Goal: Communication & Community: Share content

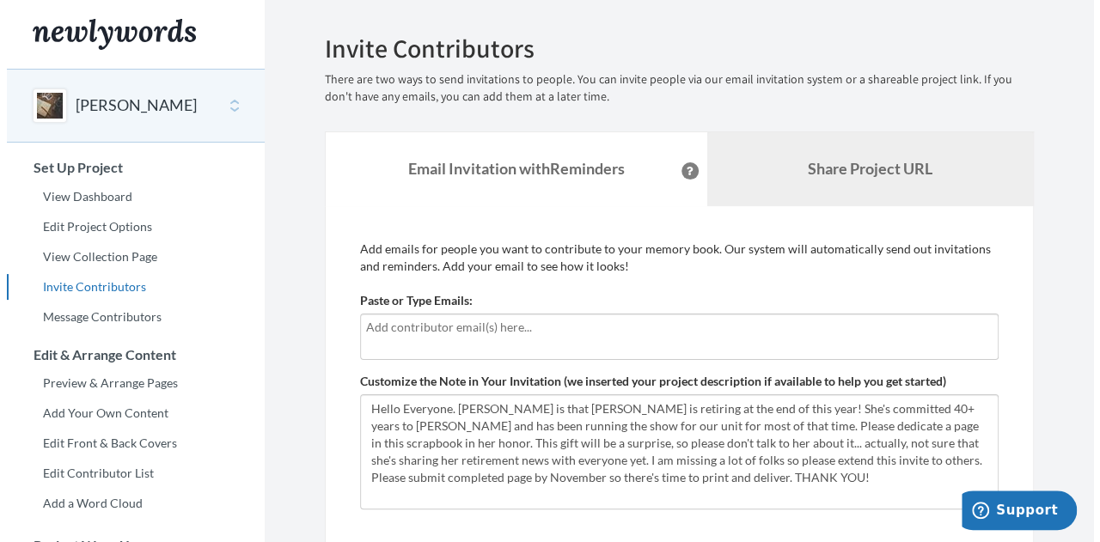
scroll to position [86, 0]
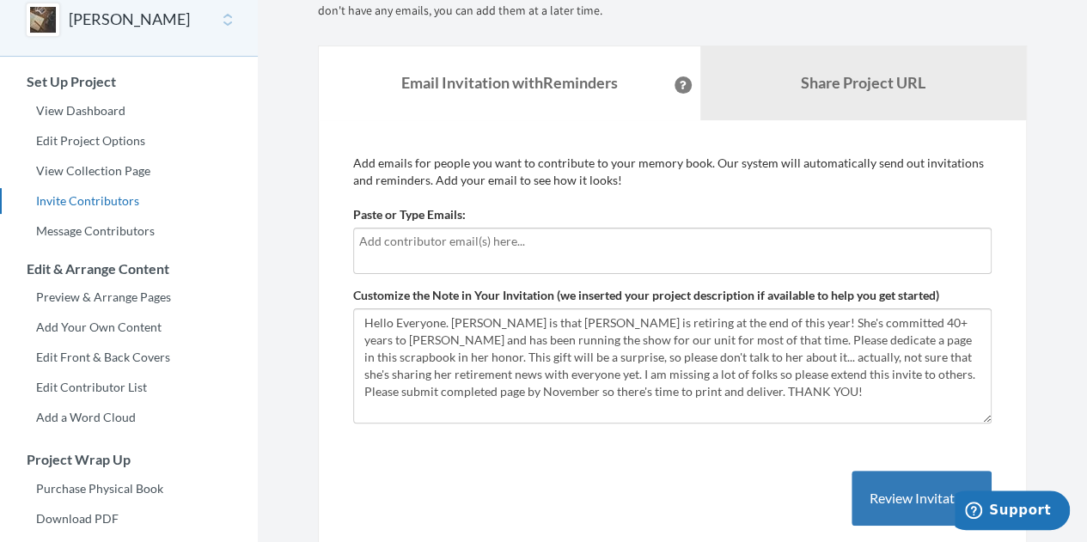
click at [489, 243] on input "text" at bounding box center [672, 241] width 626 height 19
type input "[EMAIL_ADDRESS][DOMAIN_NAME]"
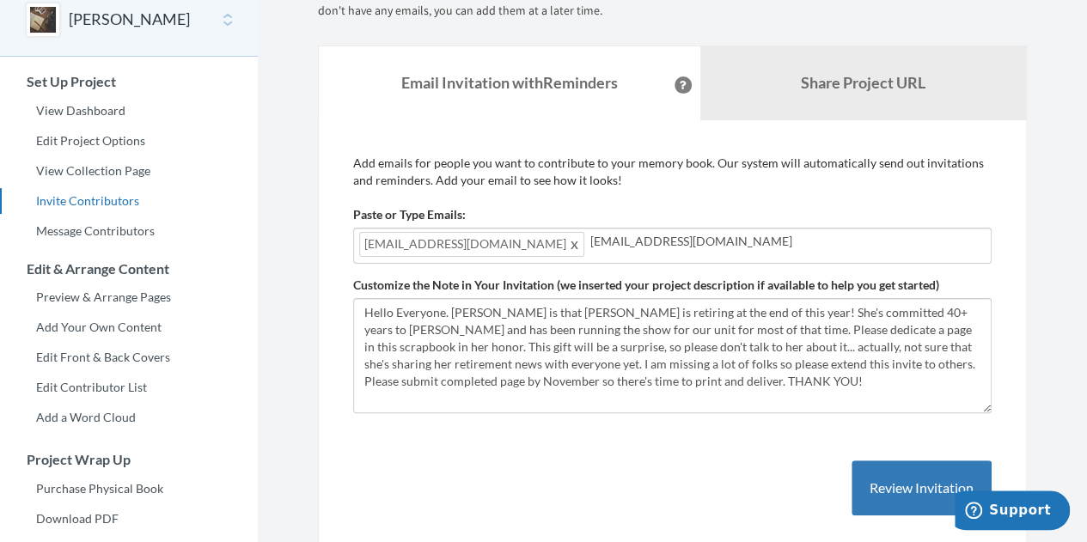
type input "[EMAIL_ADDRESS][DOMAIN_NAME]"
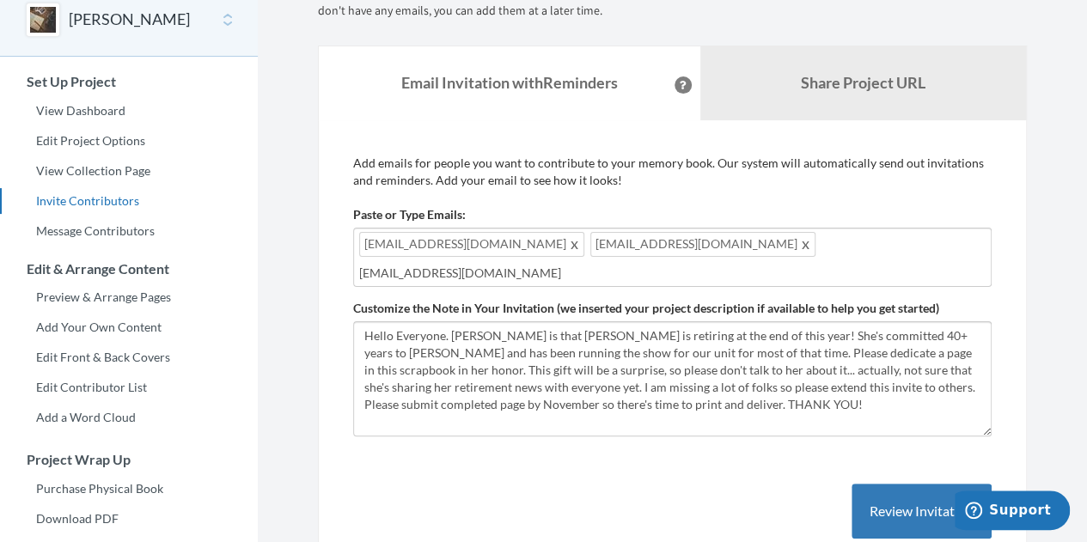
type input "[EMAIL_ADDRESS][DOMAIN_NAME]"
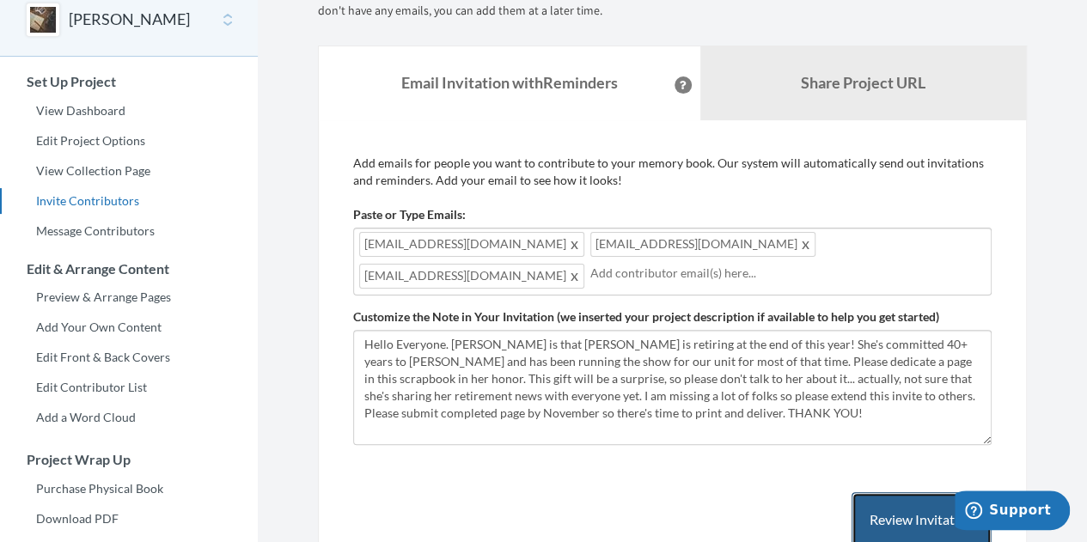
click at [900, 516] on button "Review Invitation" at bounding box center [922, 520] width 140 height 56
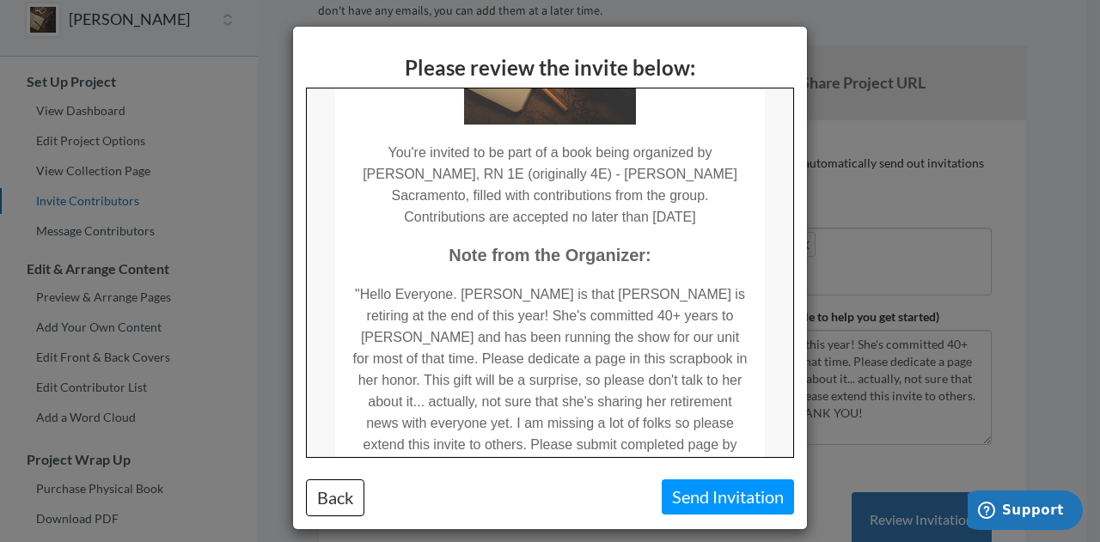
scroll to position [478, 0]
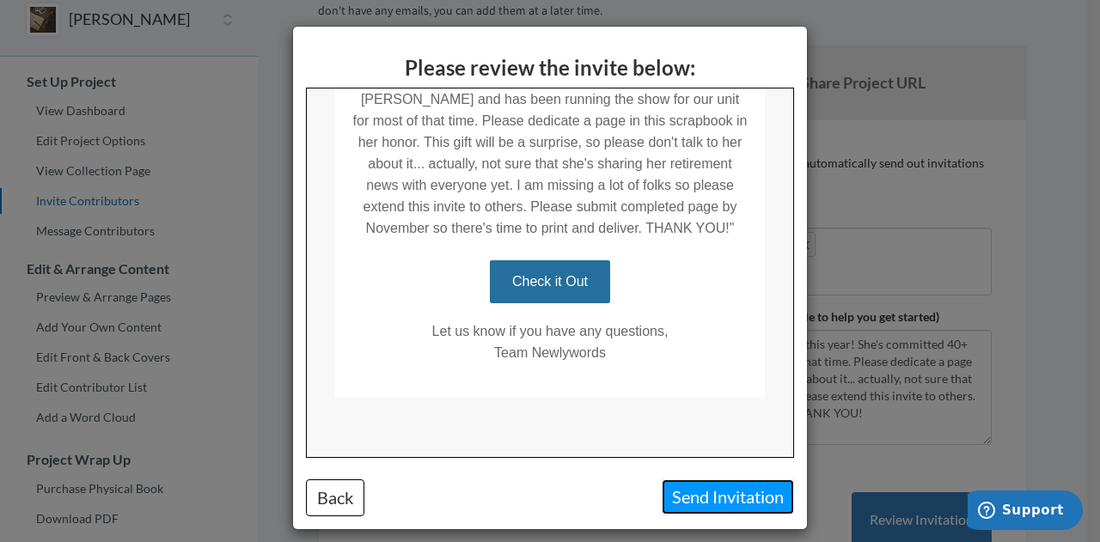
click at [720, 496] on button "Send Invitation" at bounding box center [728, 496] width 132 height 35
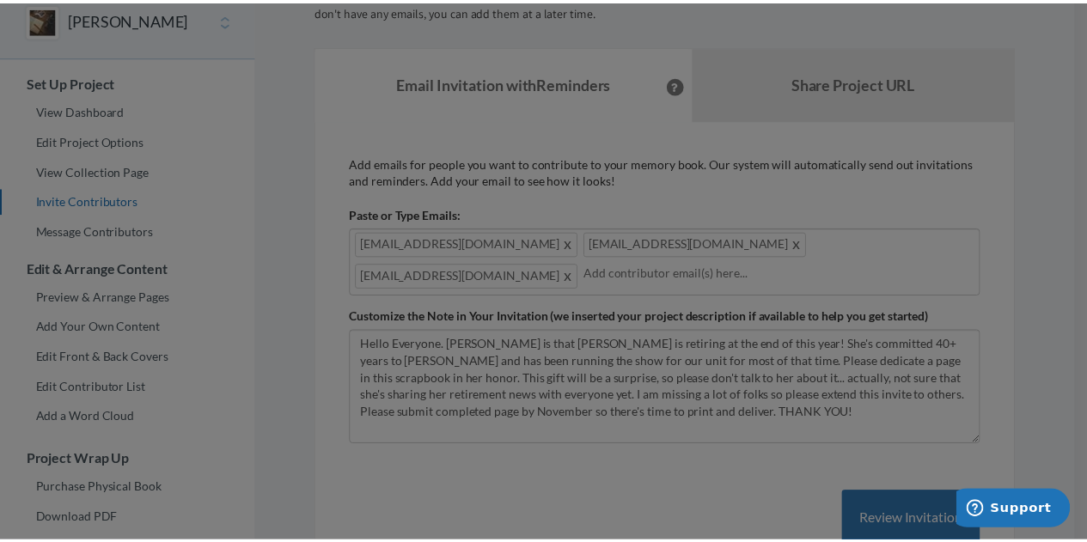
scroll to position [0, 0]
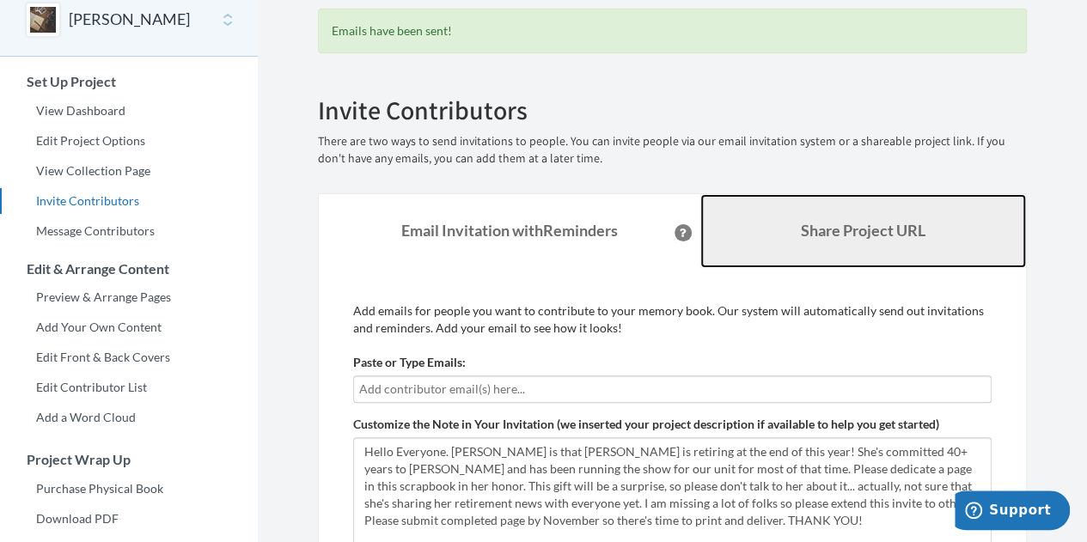
click at [817, 222] on b "Share Project URL" at bounding box center [863, 230] width 125 height 19
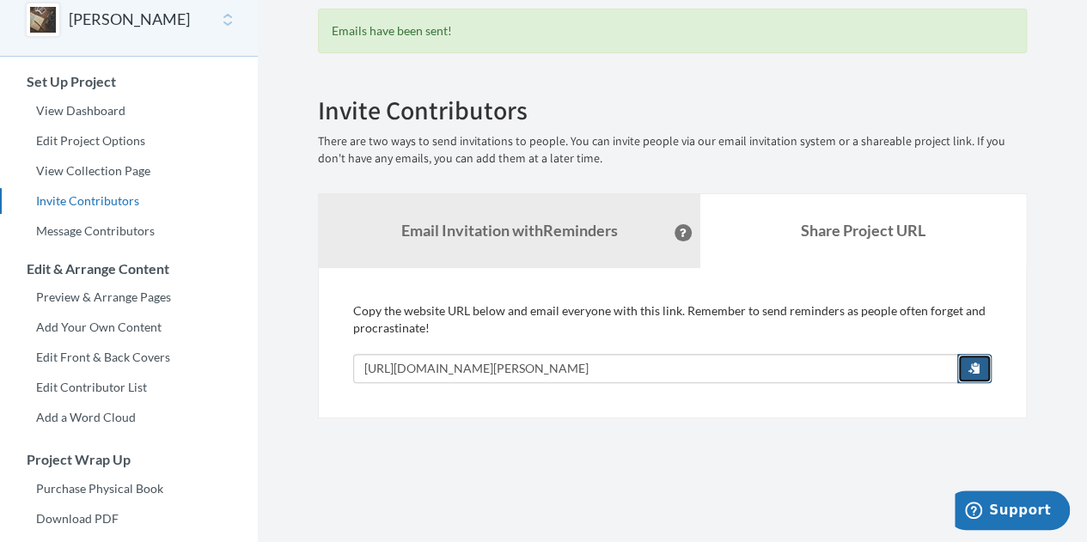
click at [969, 362] on span "button" at bounding box center [974, 368] width 12 height 12
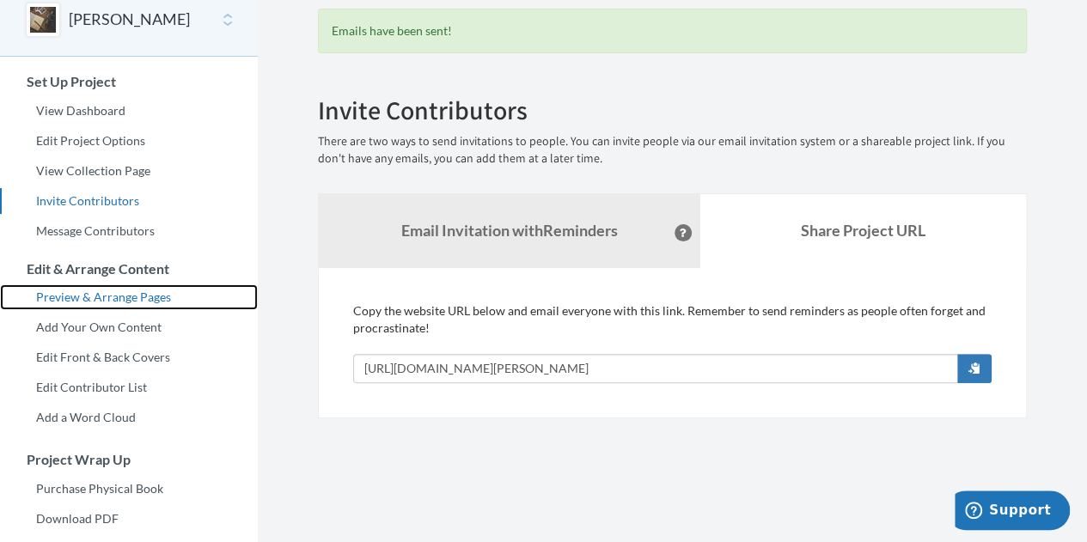
click at [127, 302] on link "Preview & Arrange Pages" at bounding box center [129, 297] width 258 height 26
